Goal: Transaction & Acquisition: Purchase product/service

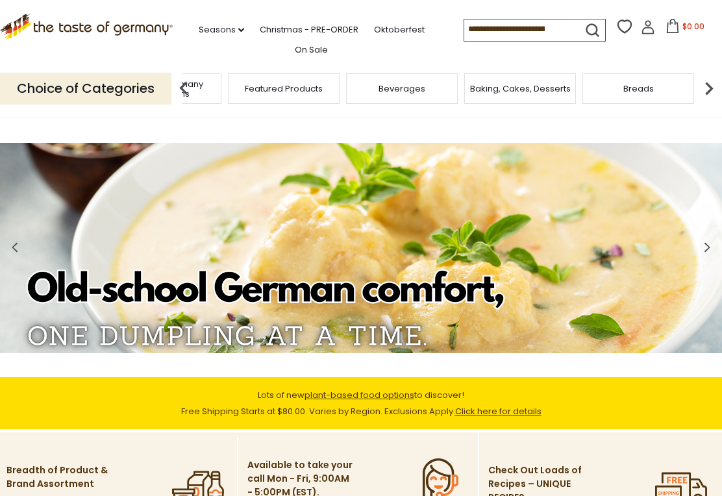
click at [217, 82] on span "Taste of Germany Collections" at bounding box center [166, 88] width 104 height 19
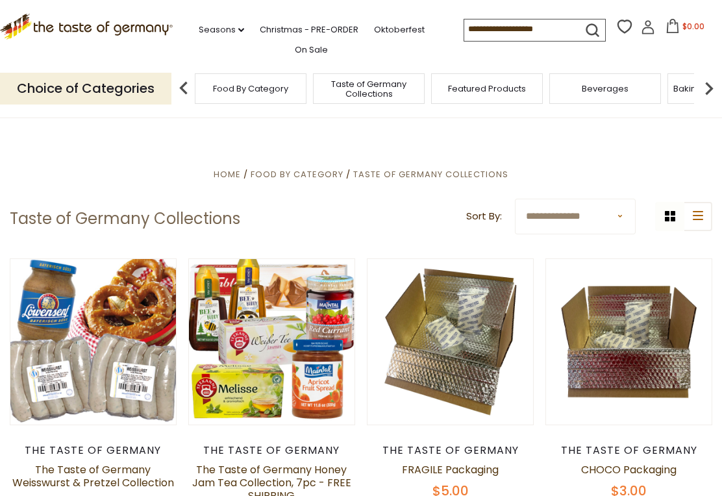
click at [496, 26] on input at bounding box center [519, 28] width 110 height 18
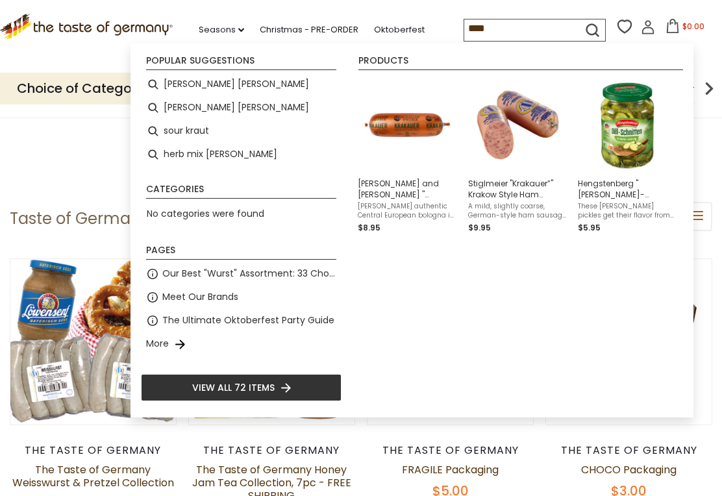
type input "*****"
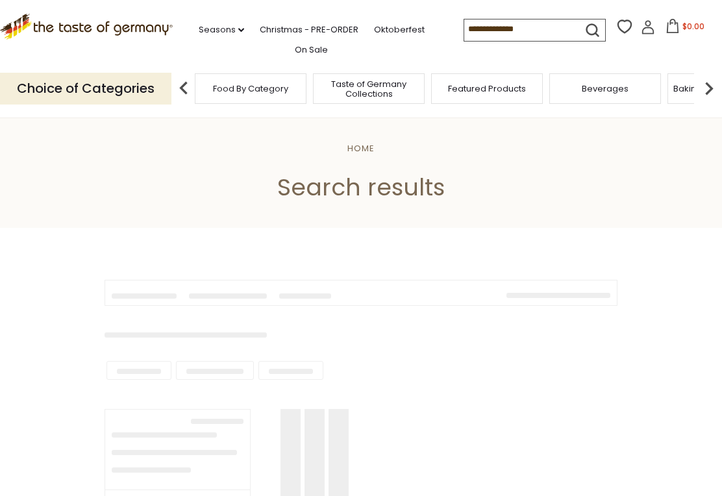
type input "*****"
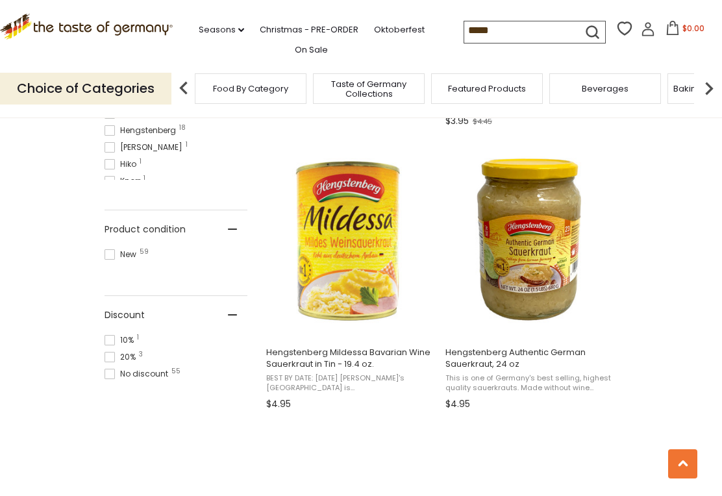
scroll to position [782, 0]
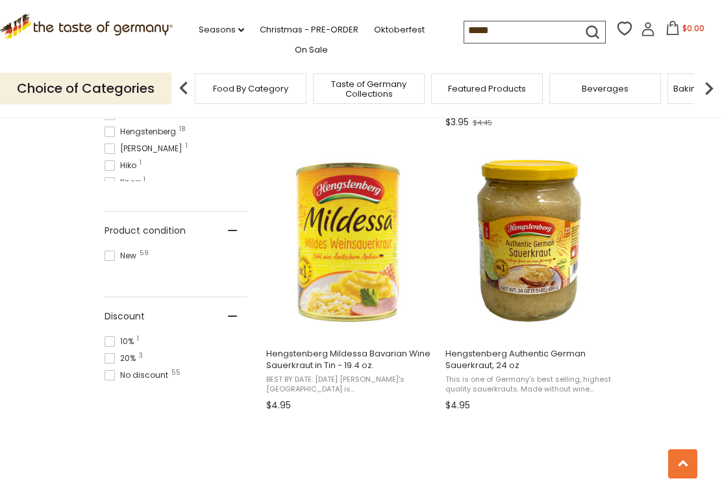
click at [535, 268] on img "Hengstenberg Authentic German Sauerkraut, 24 oz" at bounding box center [529, 240] width 172 height 172
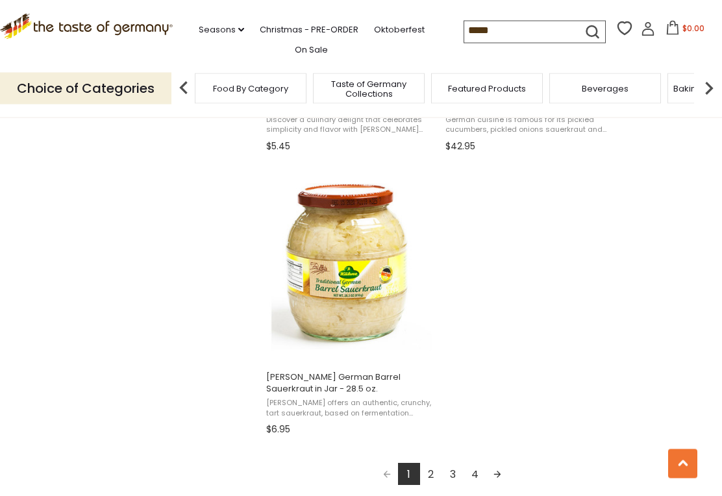
scroll to position [2174, 0]
click at [371, 304] on img "Kuehne German Barrel Sauerkraut in Jar - 28.5 oz." at bounding box center [350, 264] width 172 height 172
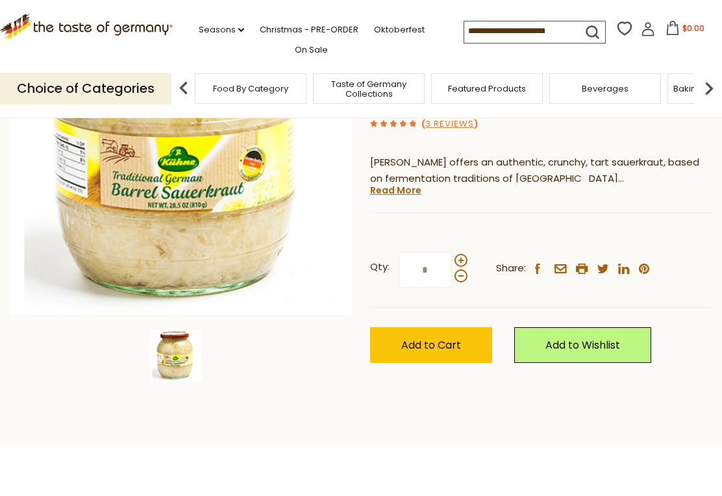
scroll to position [210, 0]
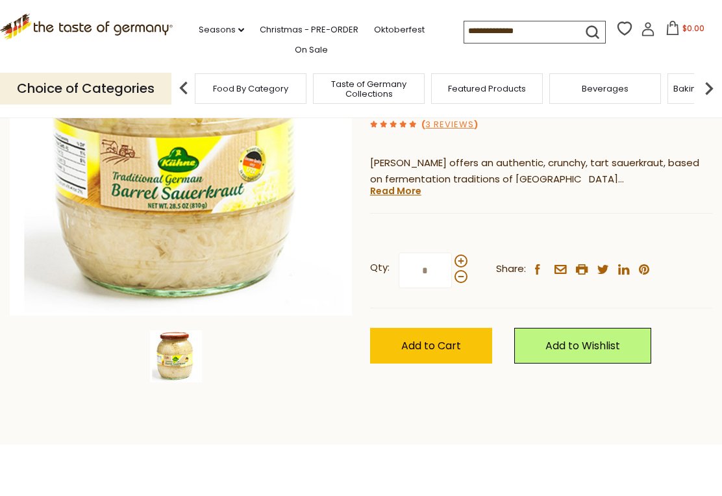
click at [444, 338] on span "Add to Cart" at bounding box center [431, 345] width 60 height 15
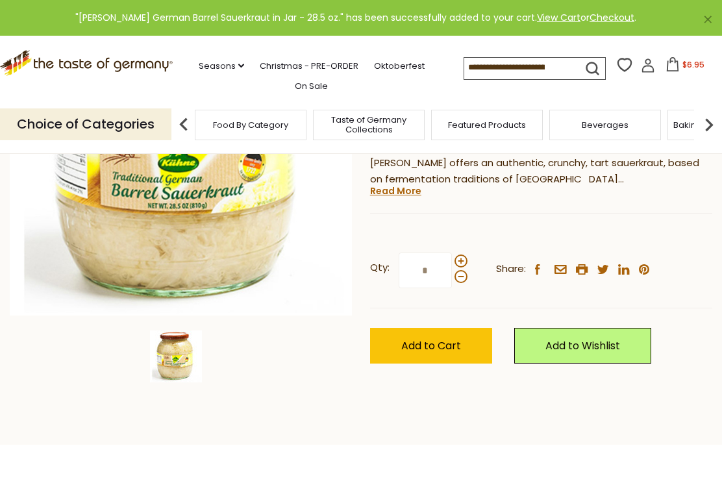
click at [462, 254] on span at bounding box center [460, 260] width 13 height 13
click at [452, 252] on input "*" at bounding box center [425, 270] width 53 height 36
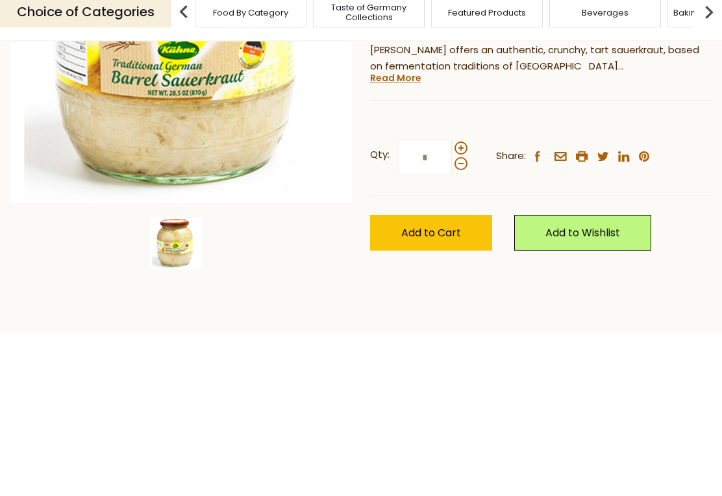
click at [465, 270] on span at bounding box center [460, 276] width 13 height 13
click at [452, 252] on input "*" at bounding box center [425, 270] width 53 height 36
type input "*"
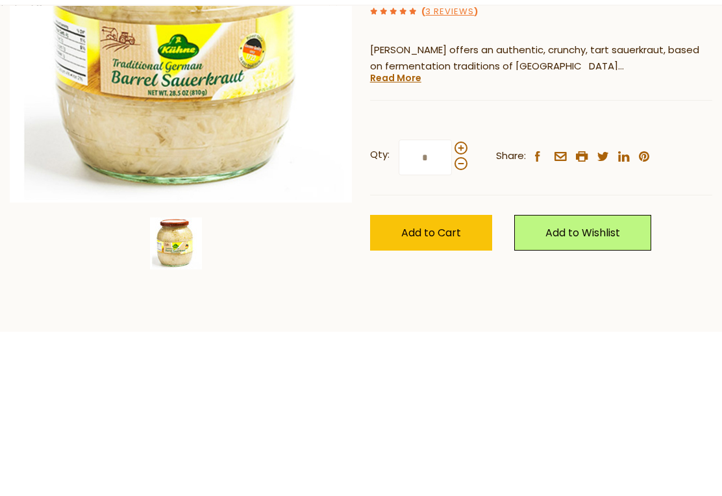
click at [441, 252] on input "*" at bounding box center [425, 270] width 53 height 36
type input "*"
click at [423, 338] on span "Add to Cart" at bounding box center [431, 345] width 60 height 15
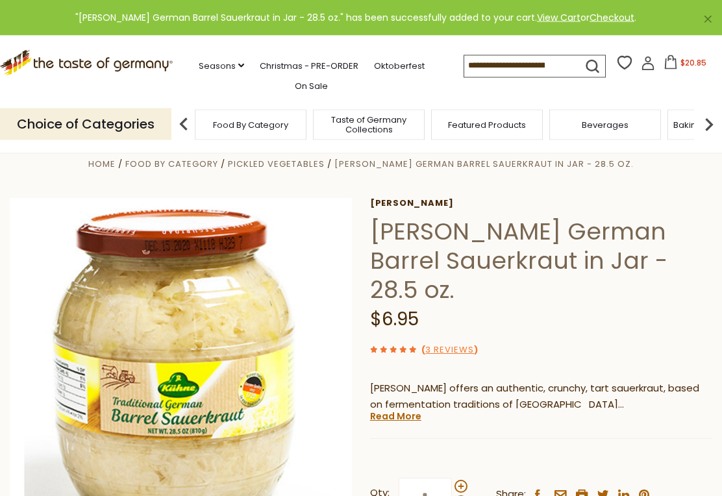
scroll to position [0, 0]
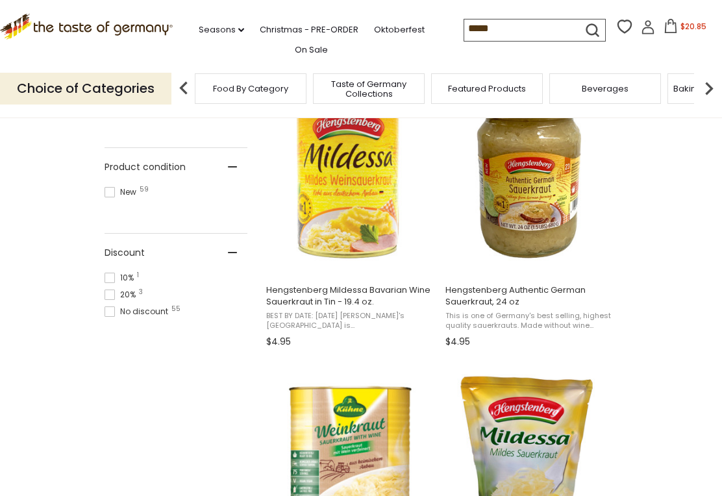
click at [474, 34] on input "*****" at bounding box center [519, 28] width 110 height 18
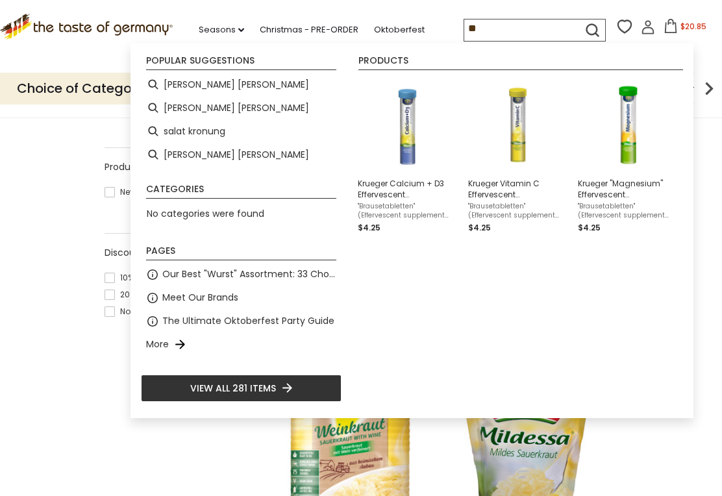
type input "*"
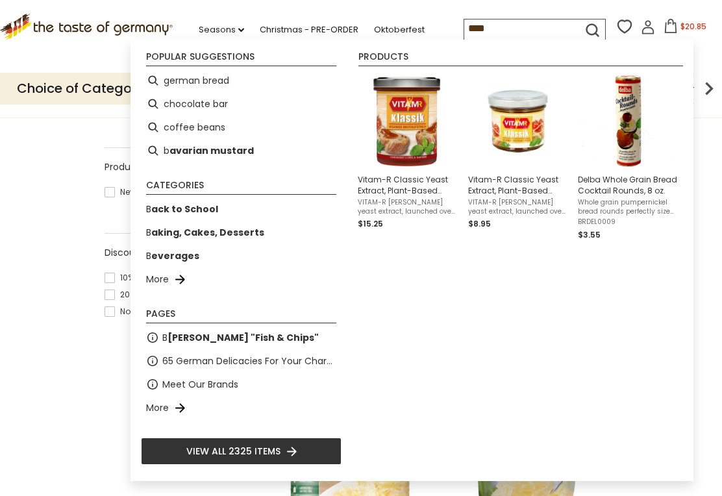
type input "*****"
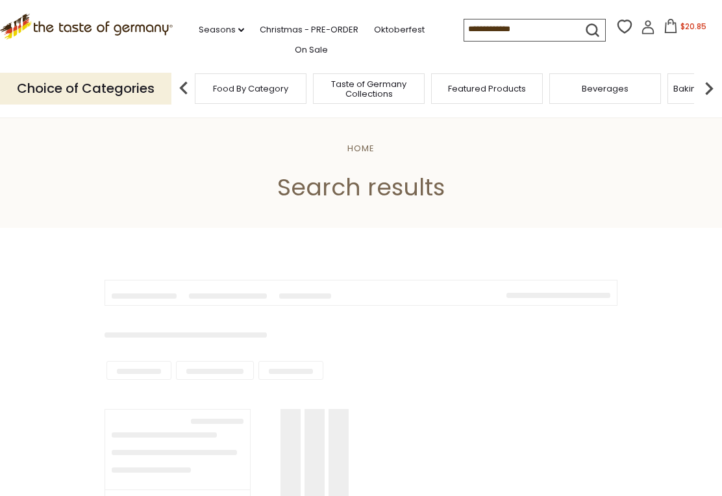
type input "*****"
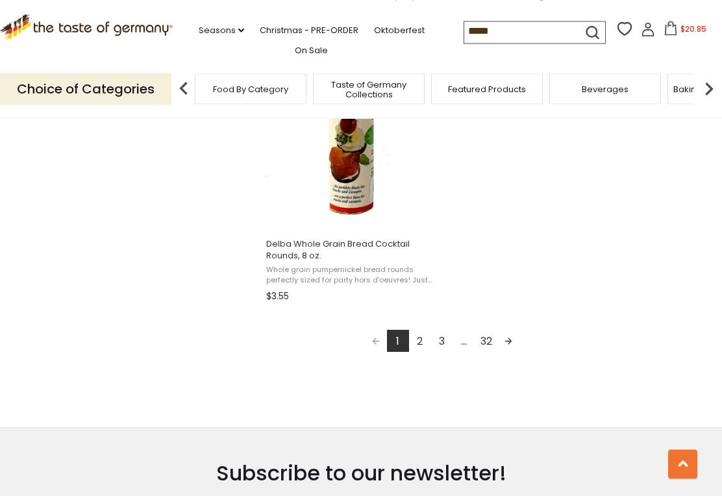
scroll to position [2282, 0]
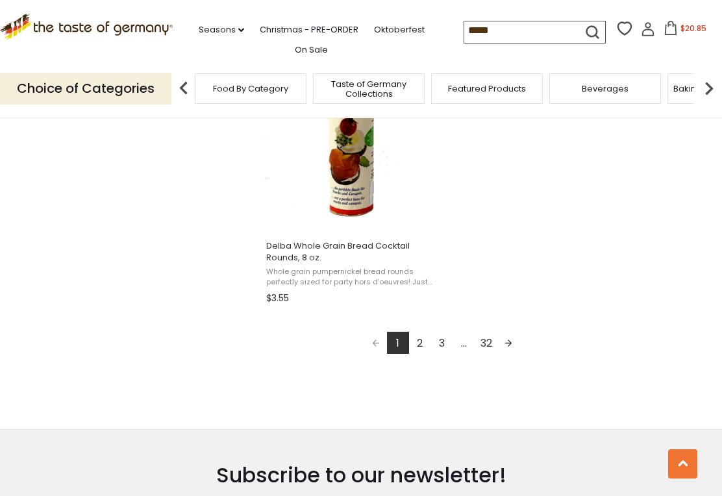
click at [425, 337] on link "2" at bounding box center [420, 343] width 22 height 22
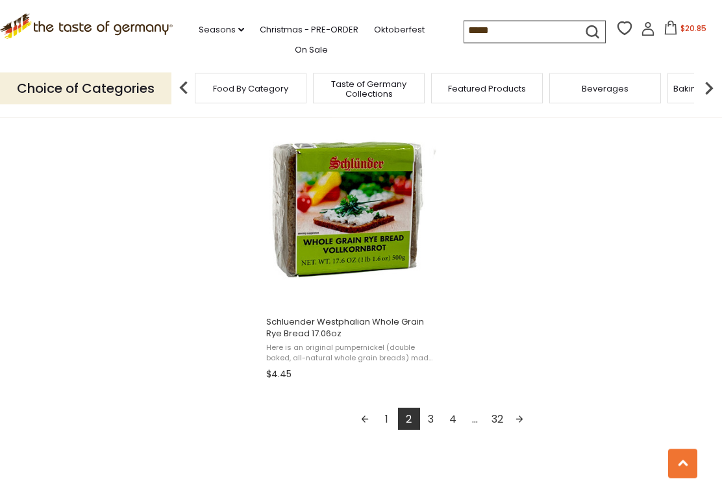
scroll to position [2237, 0]
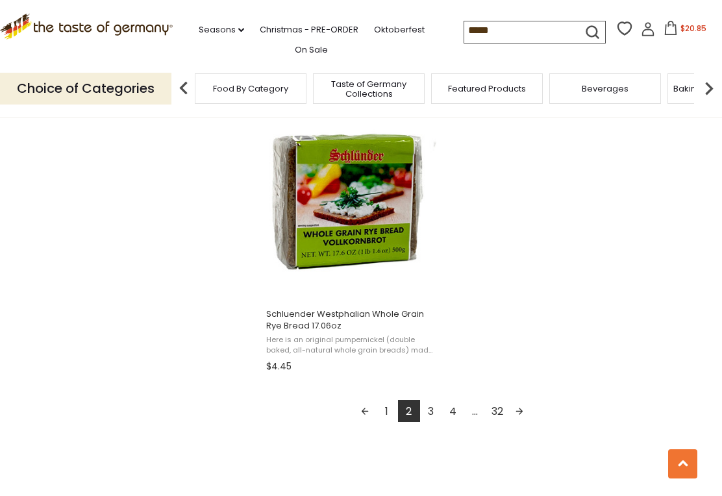
click at [433, 410] on link "3" at bounding box center [431, 411] width 22 height 22
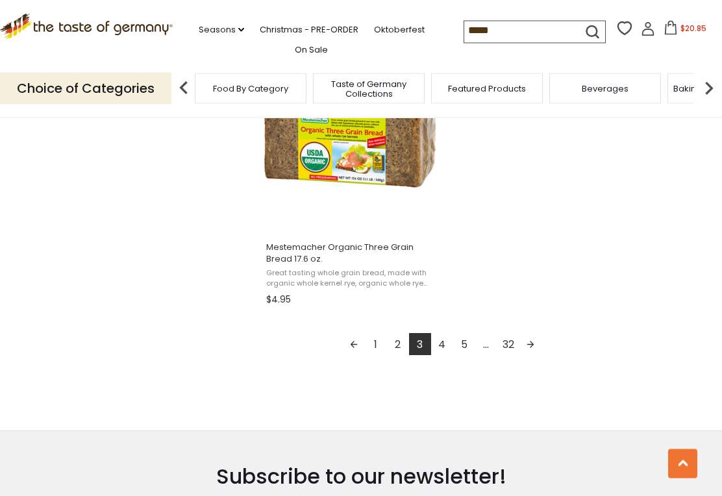
click at [442, 349] on link "4" at bounding box center [442, 345] width 22 height 22
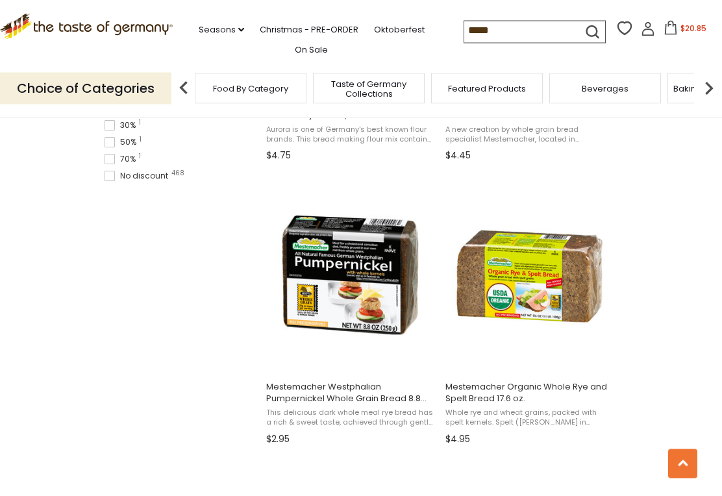
scroll to position [1031, 0]
click at [365, 298] on img "Mestemacher Westphalian Pumpernickel Whole Grain Bread 8.8 oz." at bounding box center [350, 274] width 172 height 172
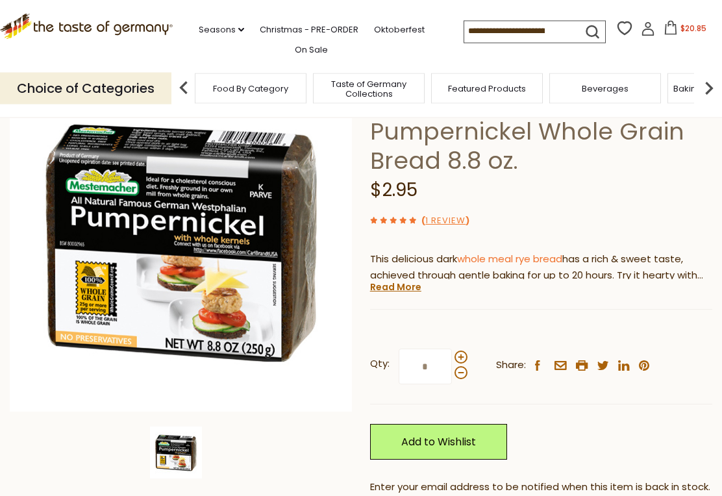
scroll to position [114, 0]
click at [464, 352] on span at bounding box center [460, 357] width 13 height 13
click at [452, 352] on input "*" at bounding box center [425, 367] width 53 height 36
type input "*"
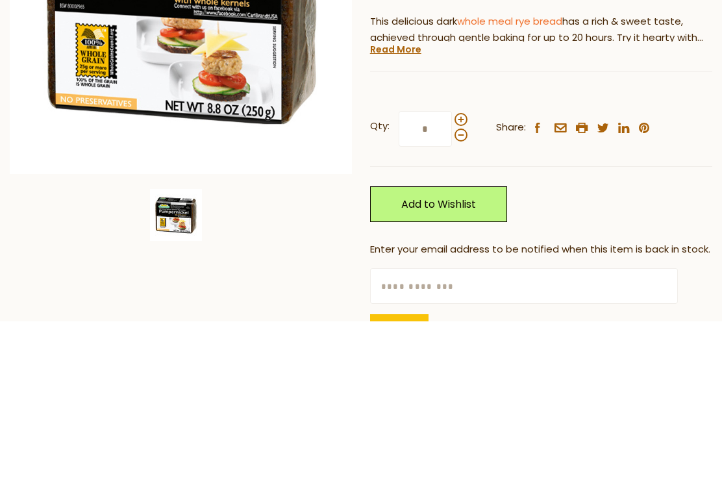
scroll to position [184, 0]
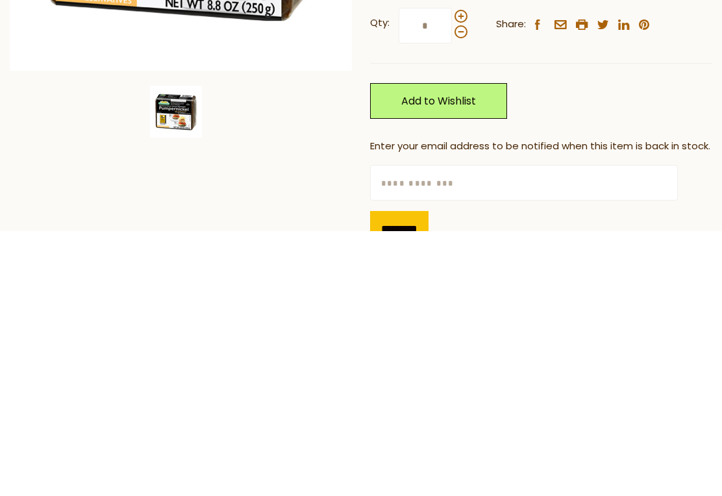
click at [400, 476] on input "*********" at bounding box center [399, 494] width 58 height 36
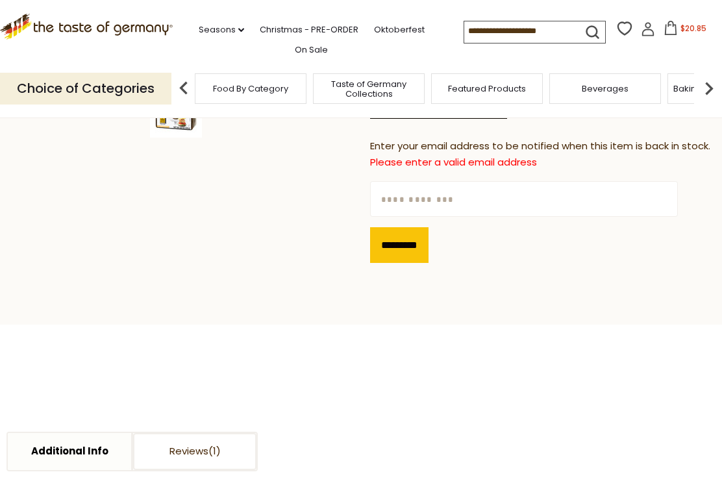
click at [502, 193] on input "text" at bounding box center [524, 199] width 308 height 36
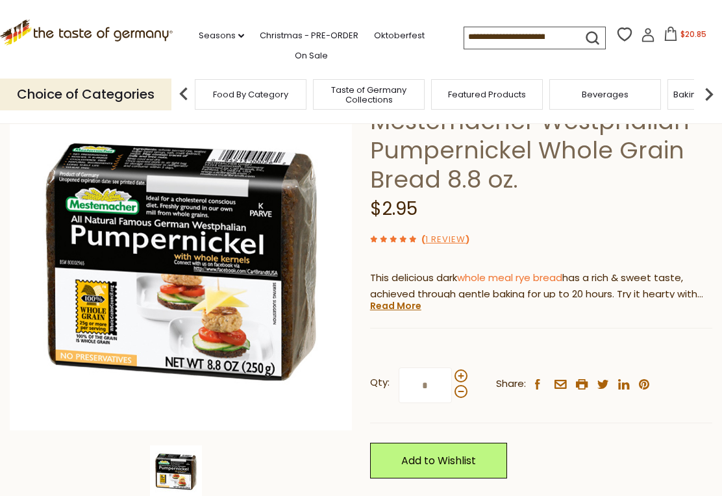
scroll to position [90, 0]
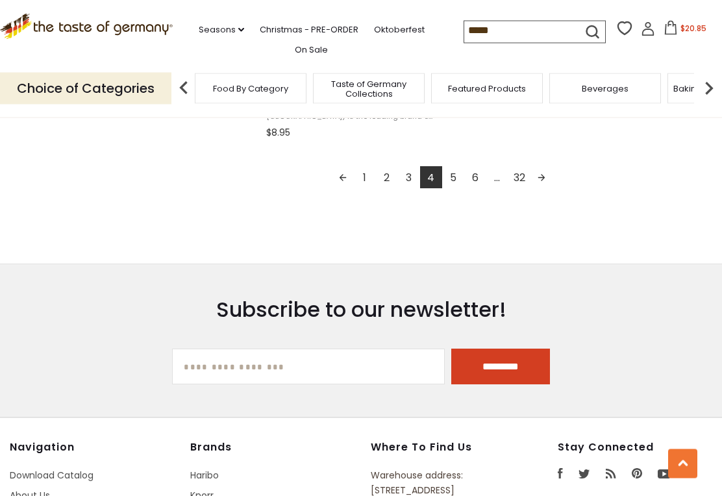
scroll to position [2458, 0]
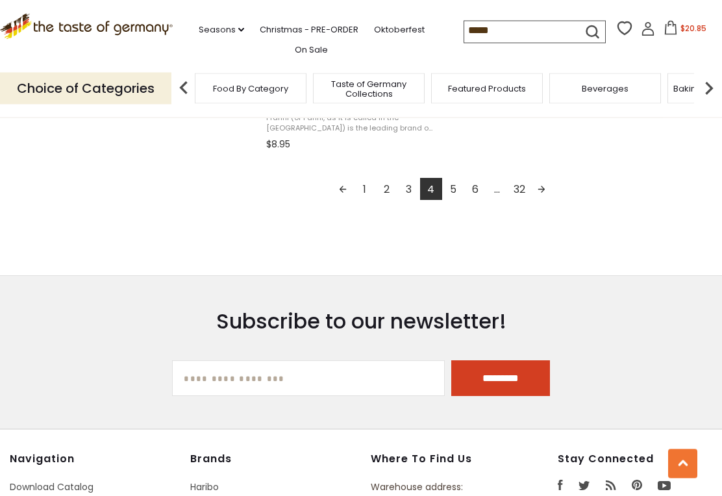
click at [457, 188] on link "5" at bounding box center [453, 189] width 22 height 22
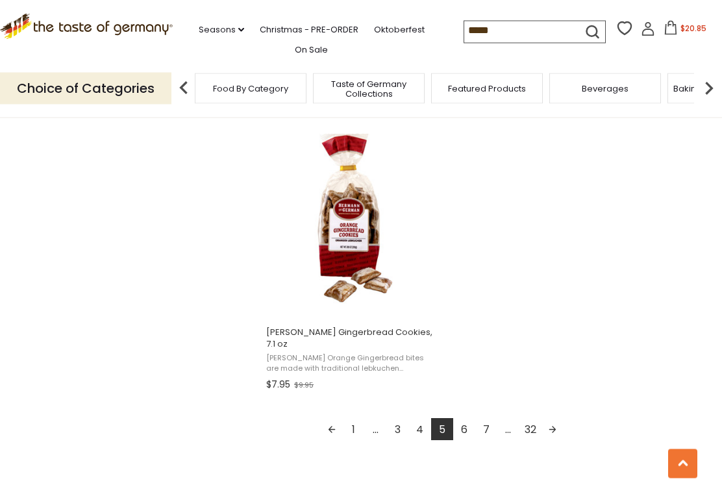
scroll to position [2324, 0]
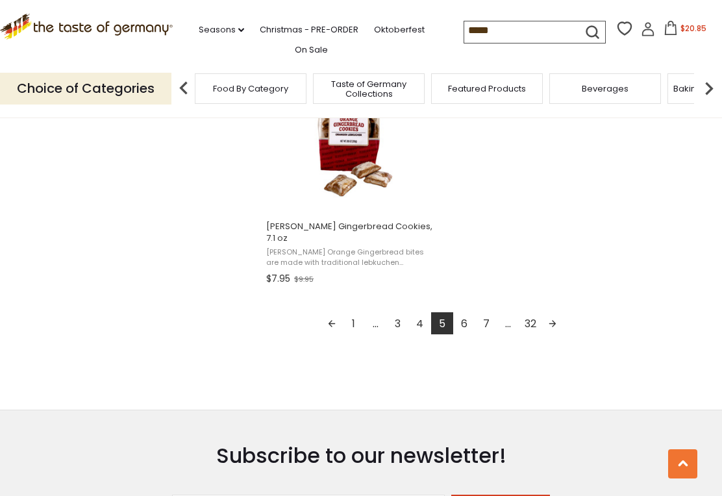
click at [471, 330] on link "6" at bounding box center [464, 323] width 22 height 22
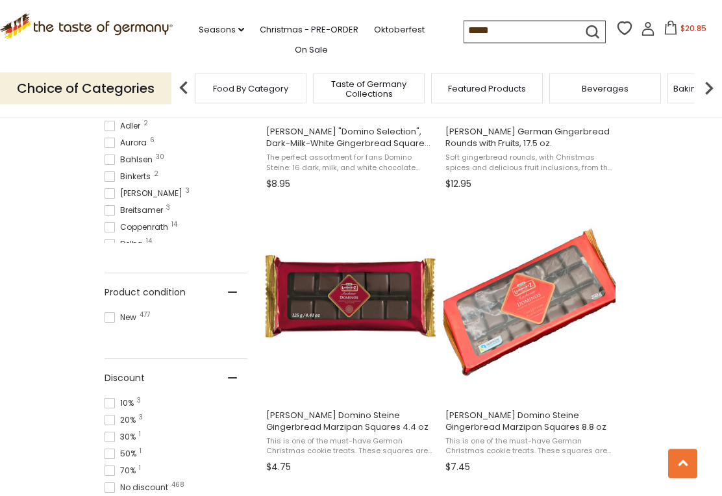
scroll to position [713, 0]
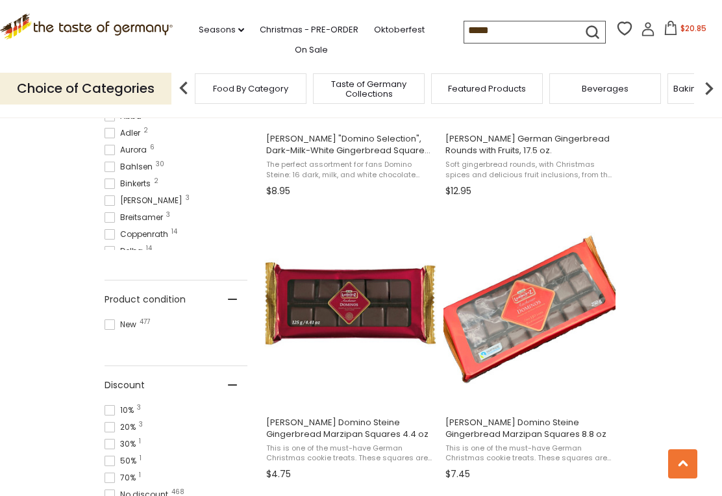
click at [464, 23] on input "*****" at bounding box center [519, 30] width 110 height 18
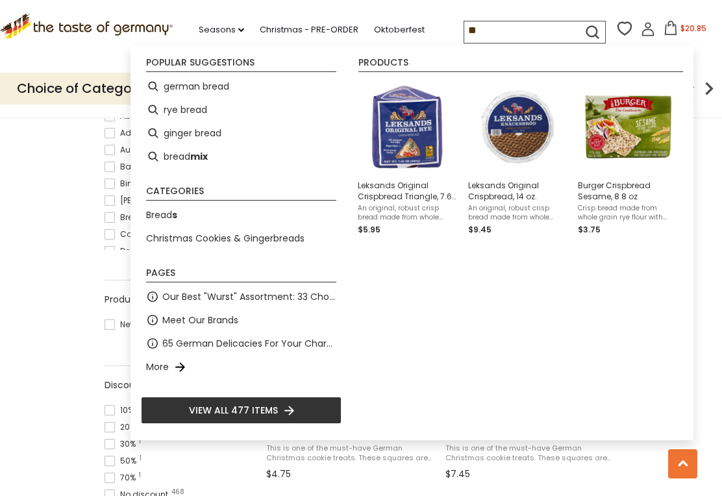
type input "*"
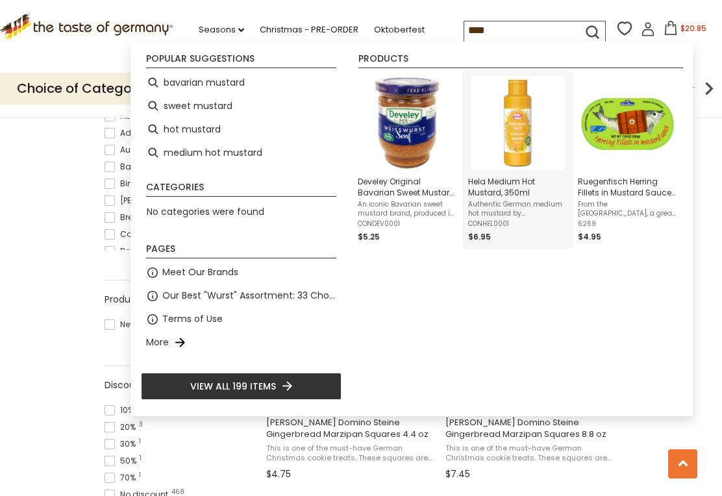
type input "****"
click at [514, 230] on link "Hela Medium Hot Mustard, 350ml Authentic German medium hot mustard by Hela. Mad…" at bounding box center [518, 159] width 100 height 167
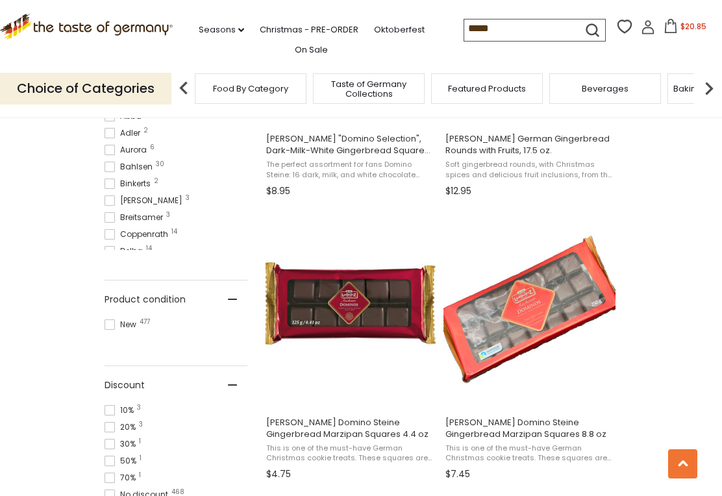
click at [464, 27] on input "*****" at bounding box center [519, 28] width 110 height 18
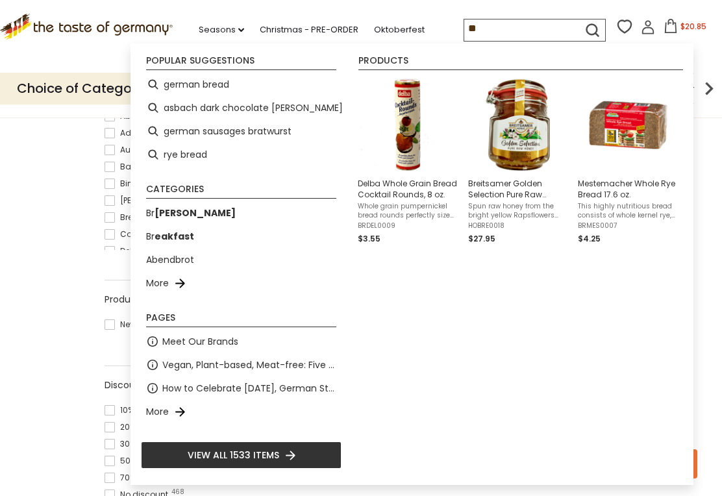
type input "*"
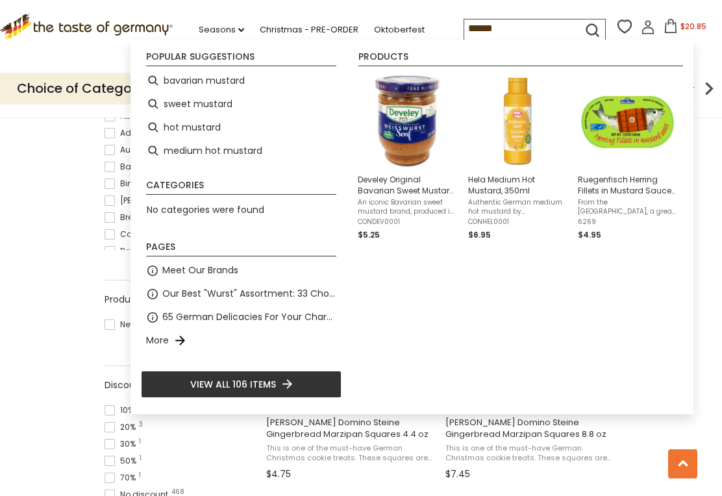
type input "*******"
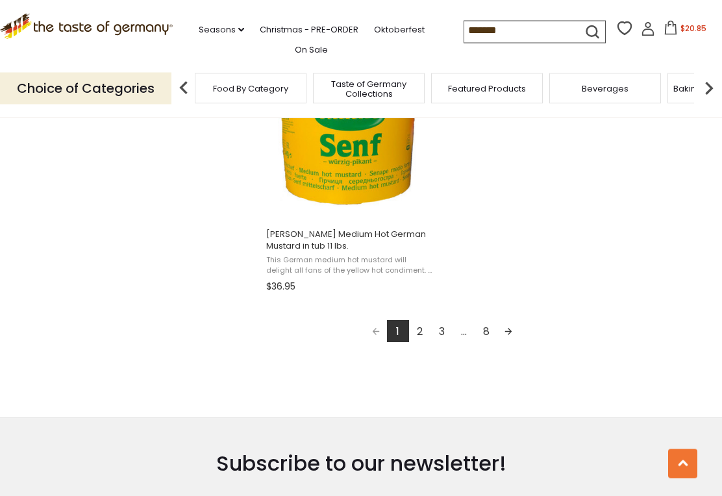
scroll to position [2438, 0]
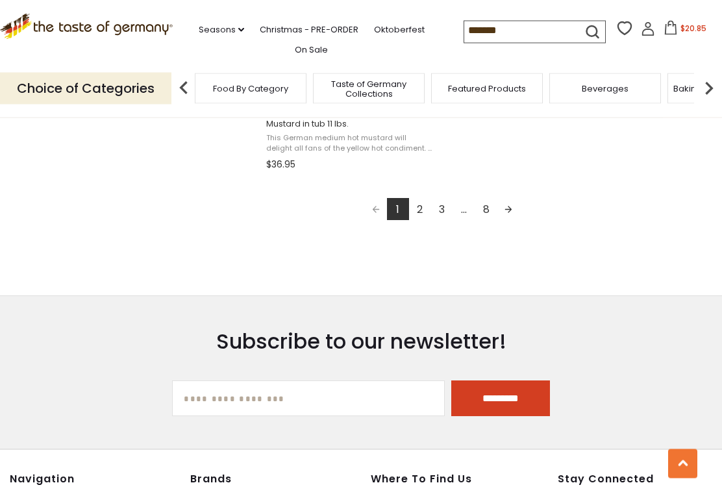
click at [417, 206] on link "2" at bounding box center [420, 210] width 22 height 22
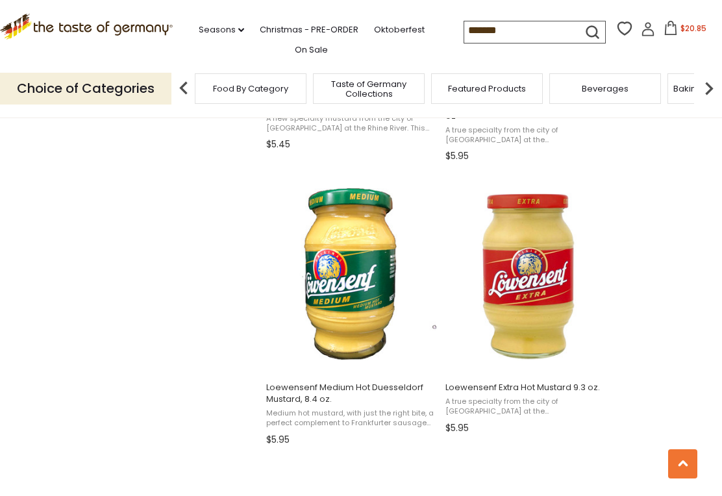
scroll to position [1889, 0]
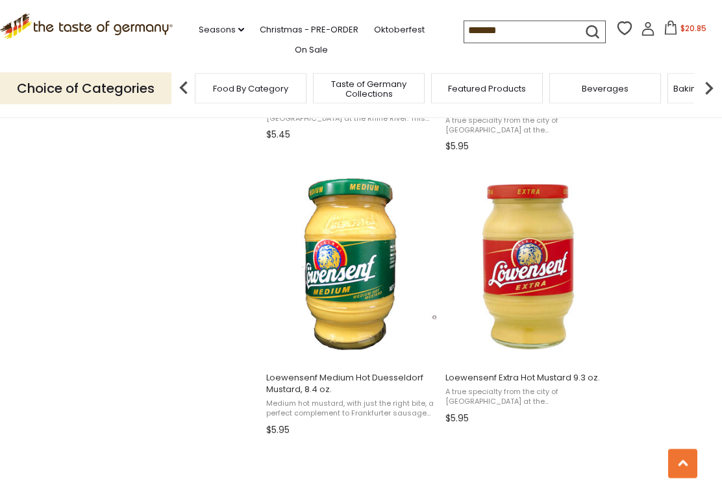
click at [350, 342] on button "Add to cart" at bounding box center [349, 349] width 171 height 28
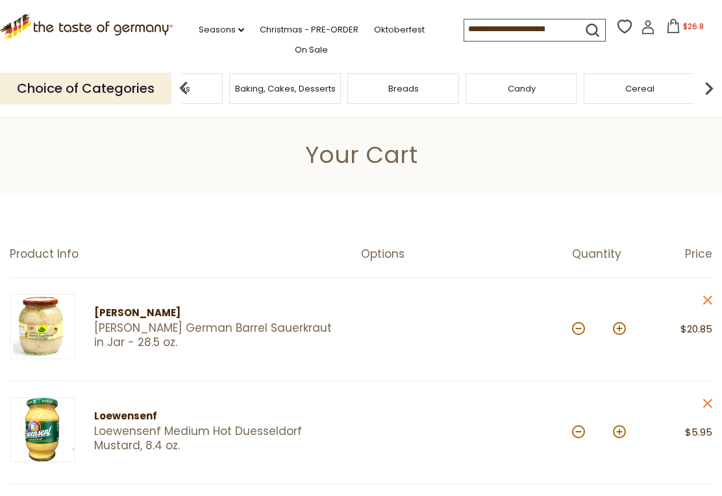
click at [341, 84] on div "Baking, Cakes, Desserts" at bounding box center [285, 88] width 112 height 31
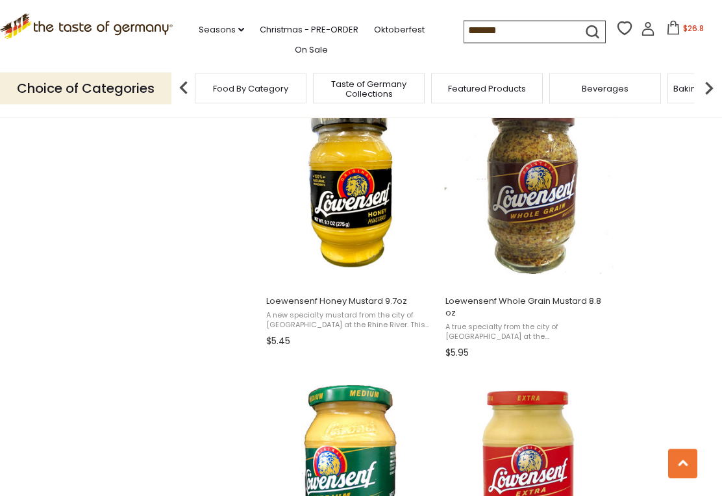
scroll to position [1684, 0]
click at [546, 205] on img "Loewensenf Whole Grain Mustard 8.8 oz" at bounding box center [529, 188] width 172 height 172
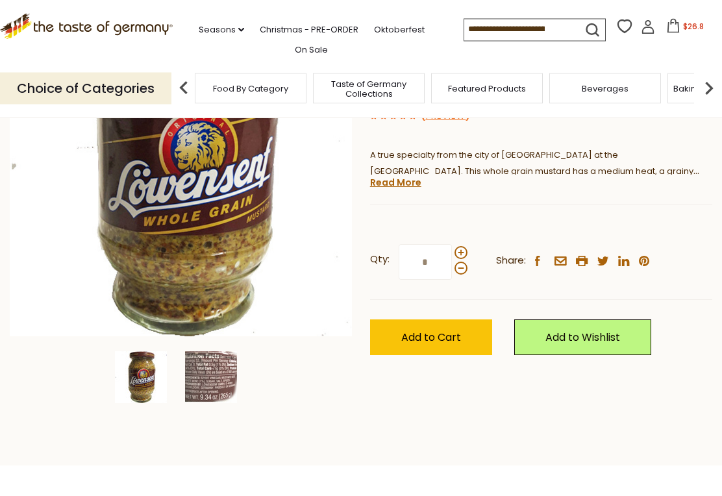
scroll to position [189, 0]
click at [430, 338] on span "Add to Cart" at bounding box center [431, 337] width 60 height 15
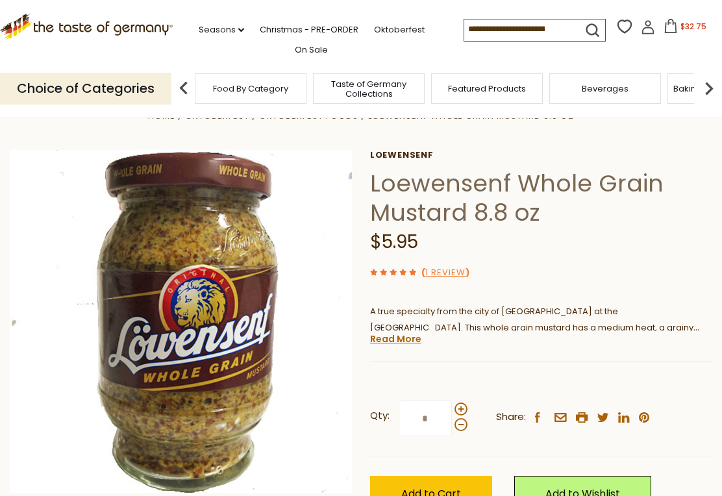
scroll to position [0, 0]
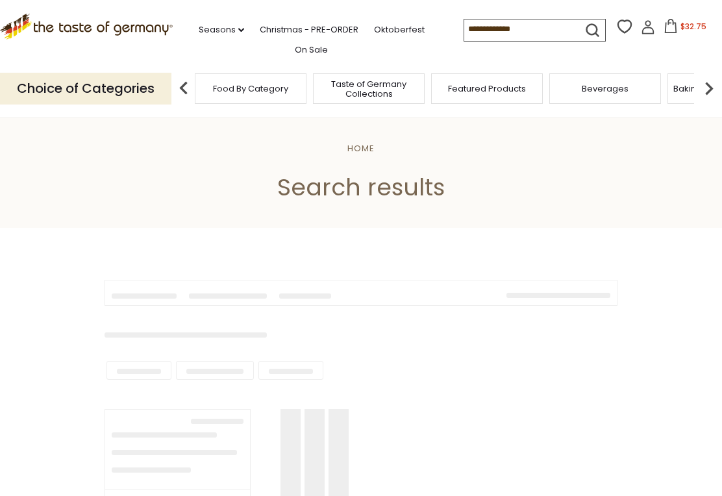
type input "*******"
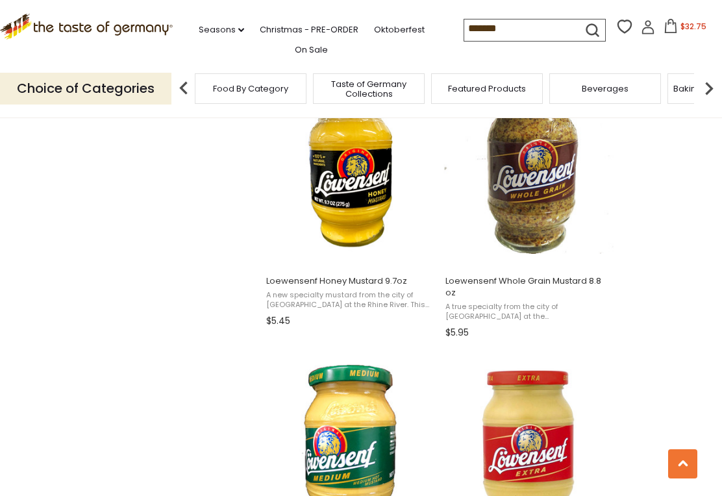
click at [665, 27] on icon at bounding box center [671, 26] width 12 height 14
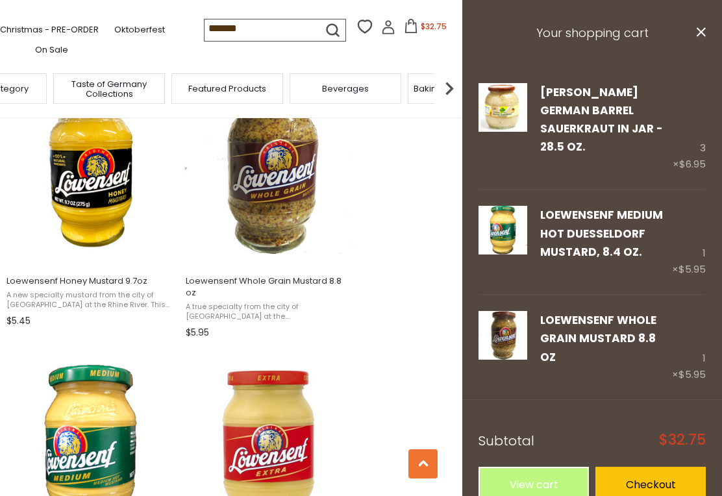
click at [648, 467] on link "Checkout" at bounding box center [650, 485] width 110 height 36
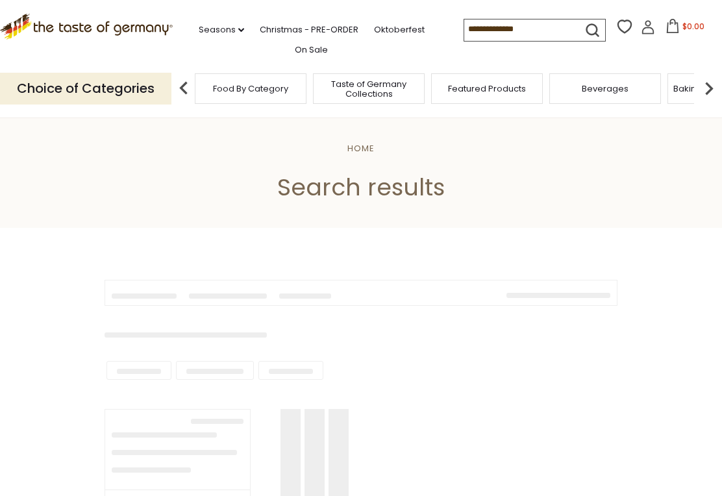
type input "*******"
